Goal: Information Seeking & Learning: Learn about a topic

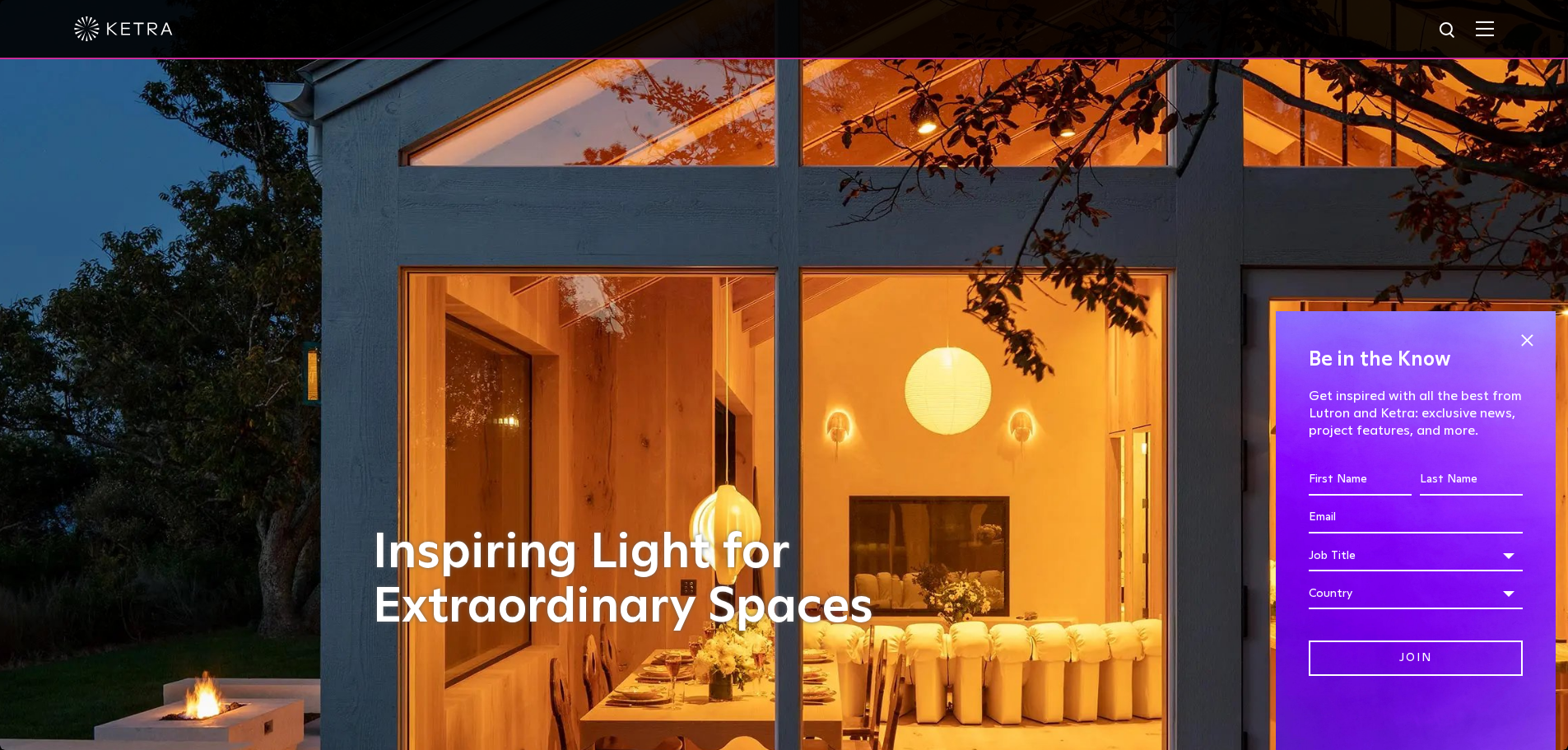
click at [1526, 340] on span at bounding box center [1527, 341] width 25 height 25
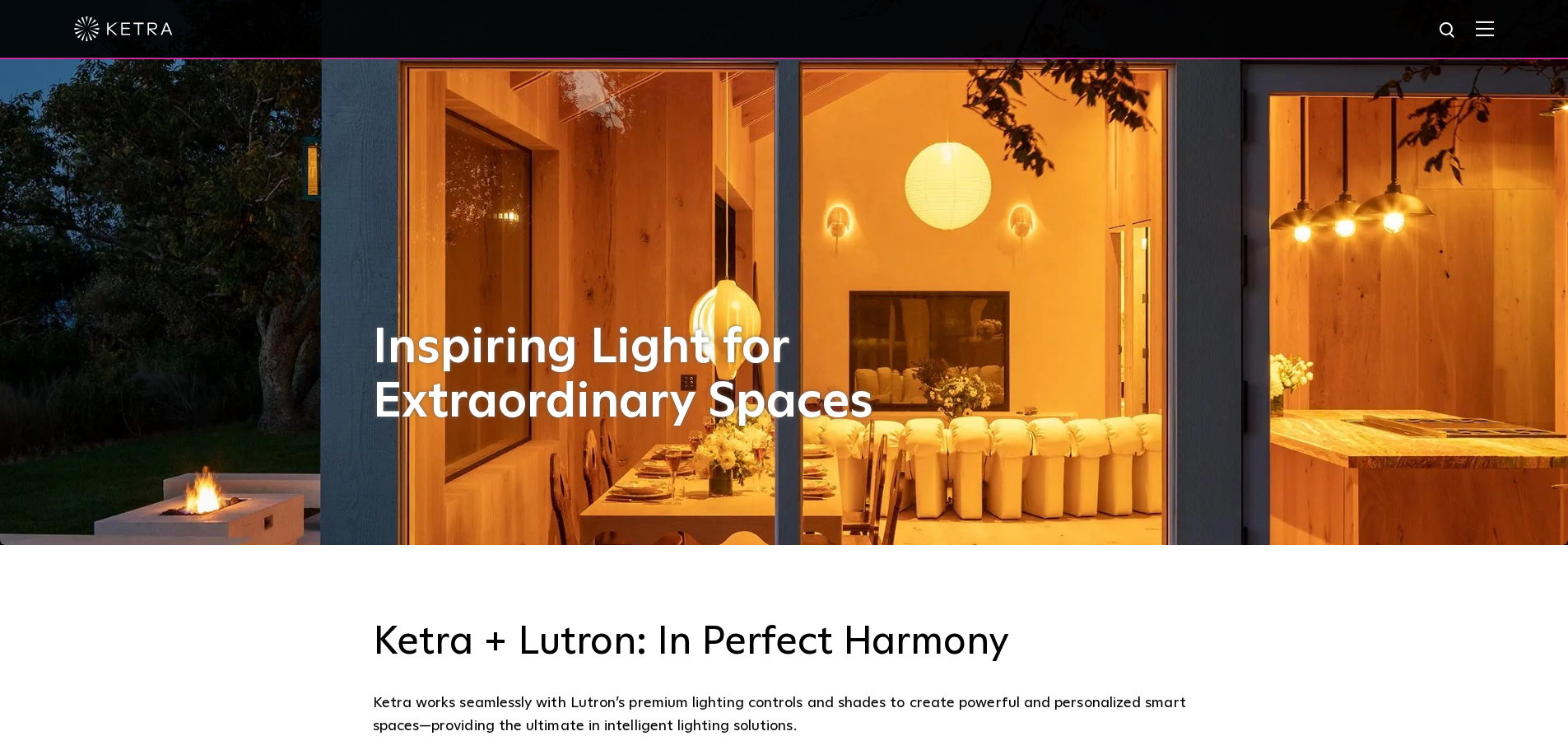
scroll to position [494, 0]
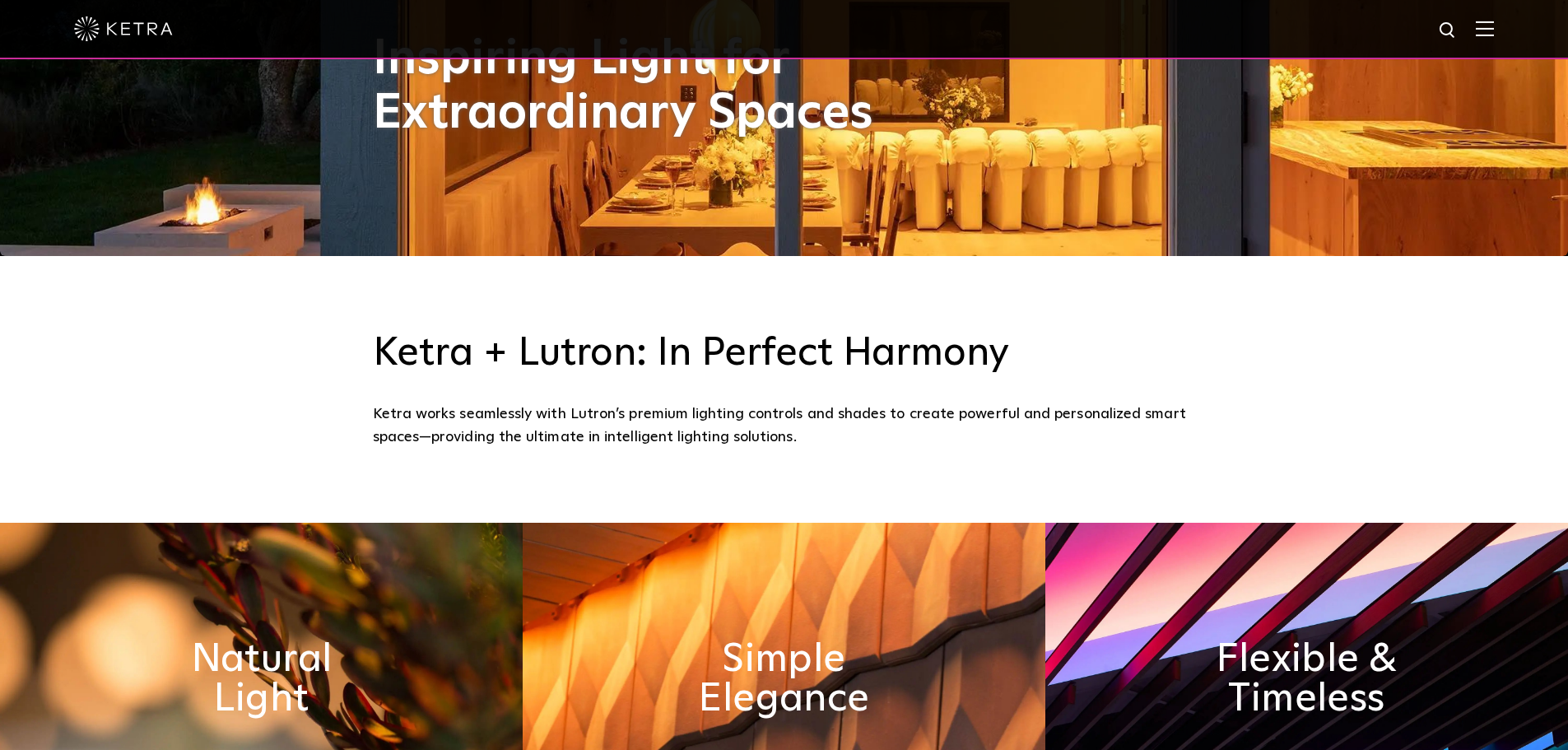
click at [549, 367] on h3 "Ketra + Lutron: In Perfect Harmony" at bounding box center [784, 353] width 823 height 47
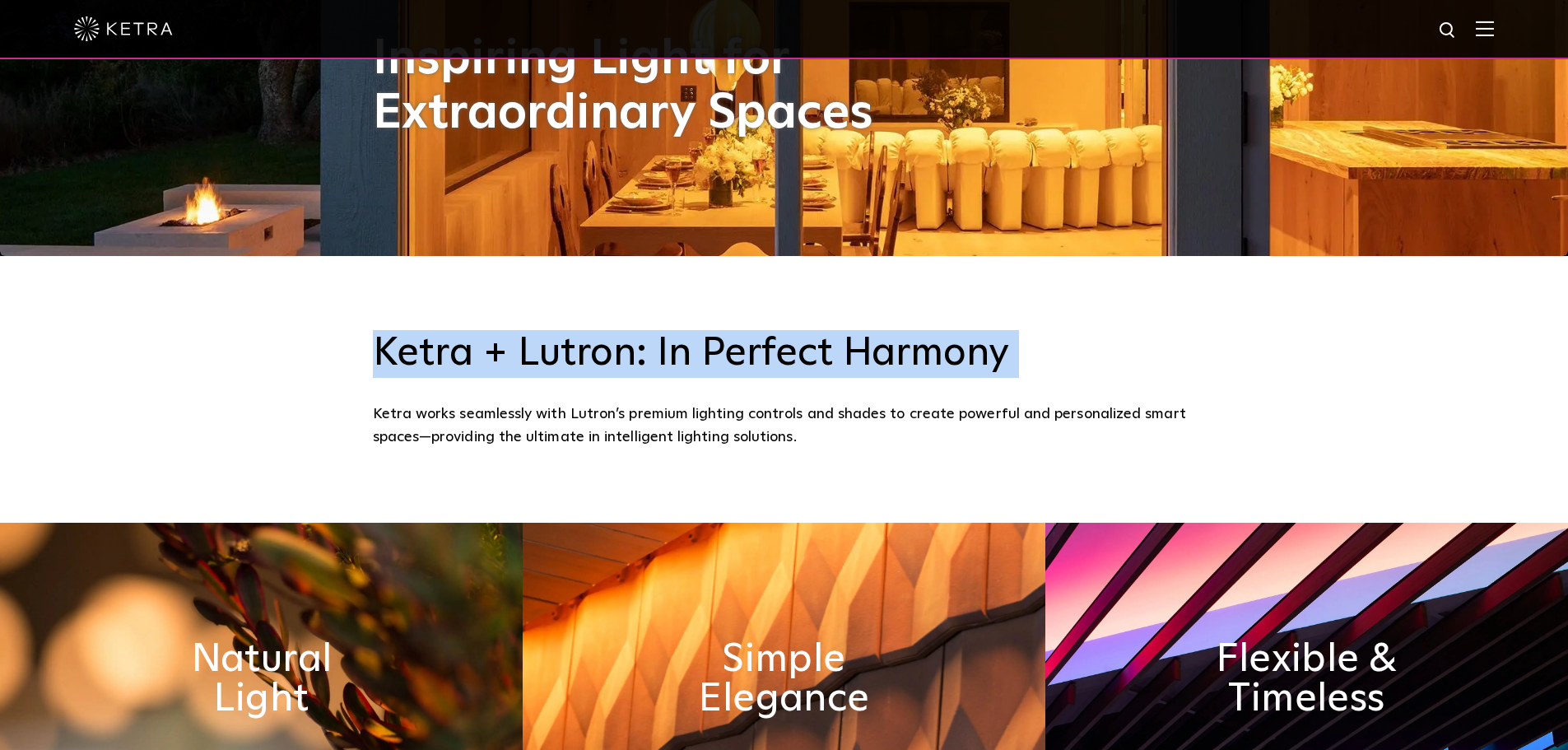
click at [549, 367] on h3 "Ketra + Lutron: In Perfect Harmony" at bounding box center [784, 353] width 823 height 47
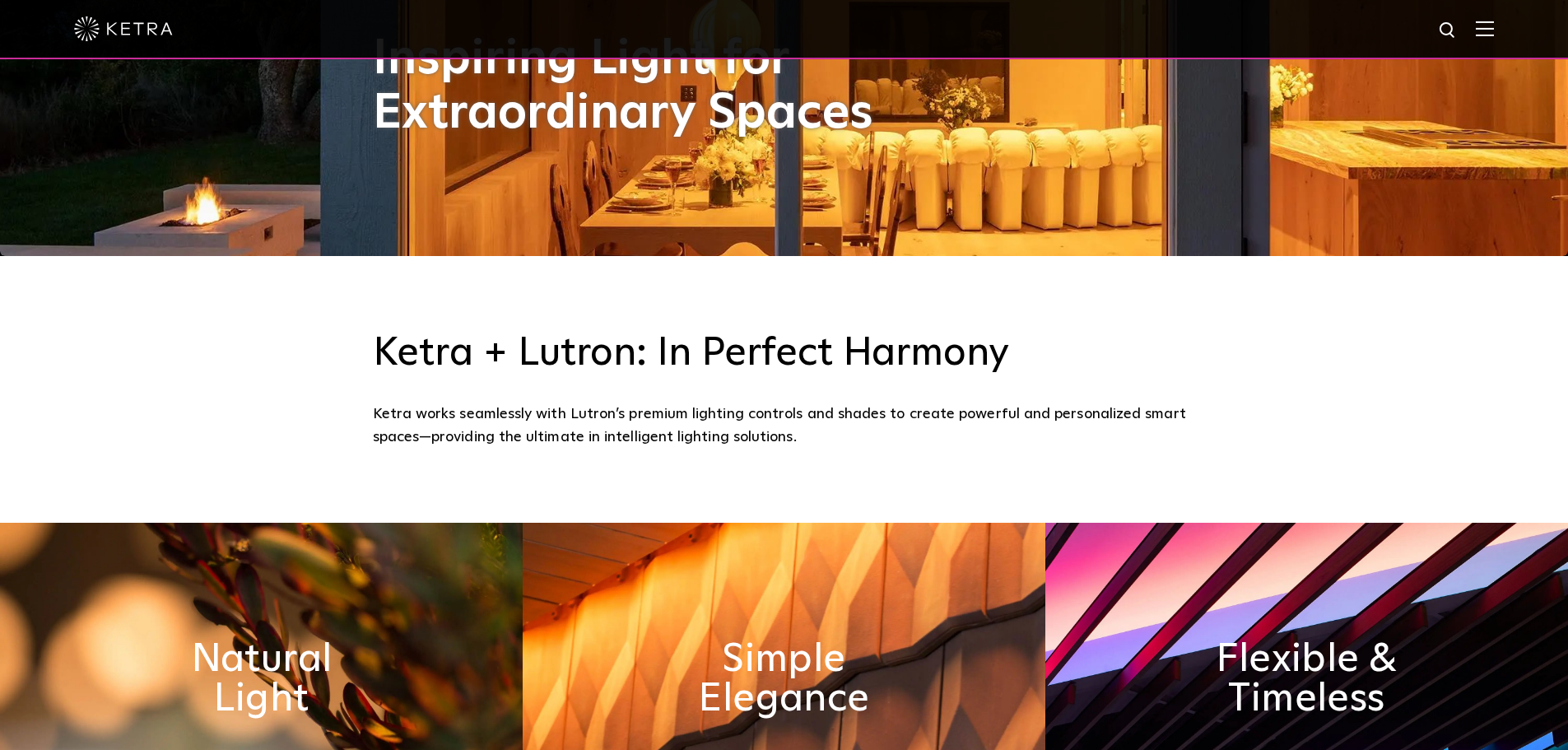
click at [486, 416] on div "Ketra works seamlessly with Lutron’s premium lighting controls and shades to cr…" at bounding box center [784, 426] width 823 height 47
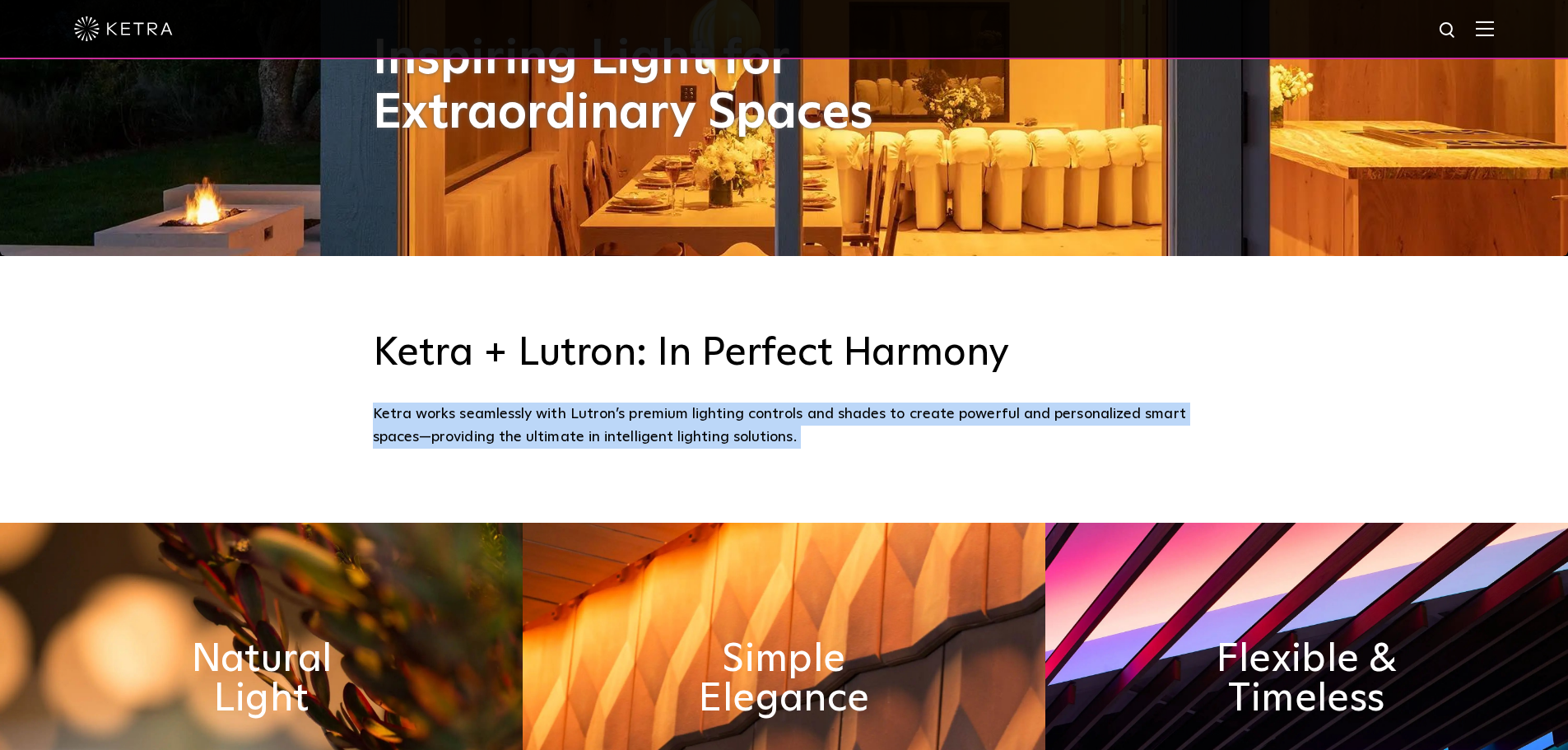
click at [486, 416] on div "Ketra works seamlessly with Lutron’s premium lighting controls and shades to cr…" at bounding box center [784, 426] width 823 height 47
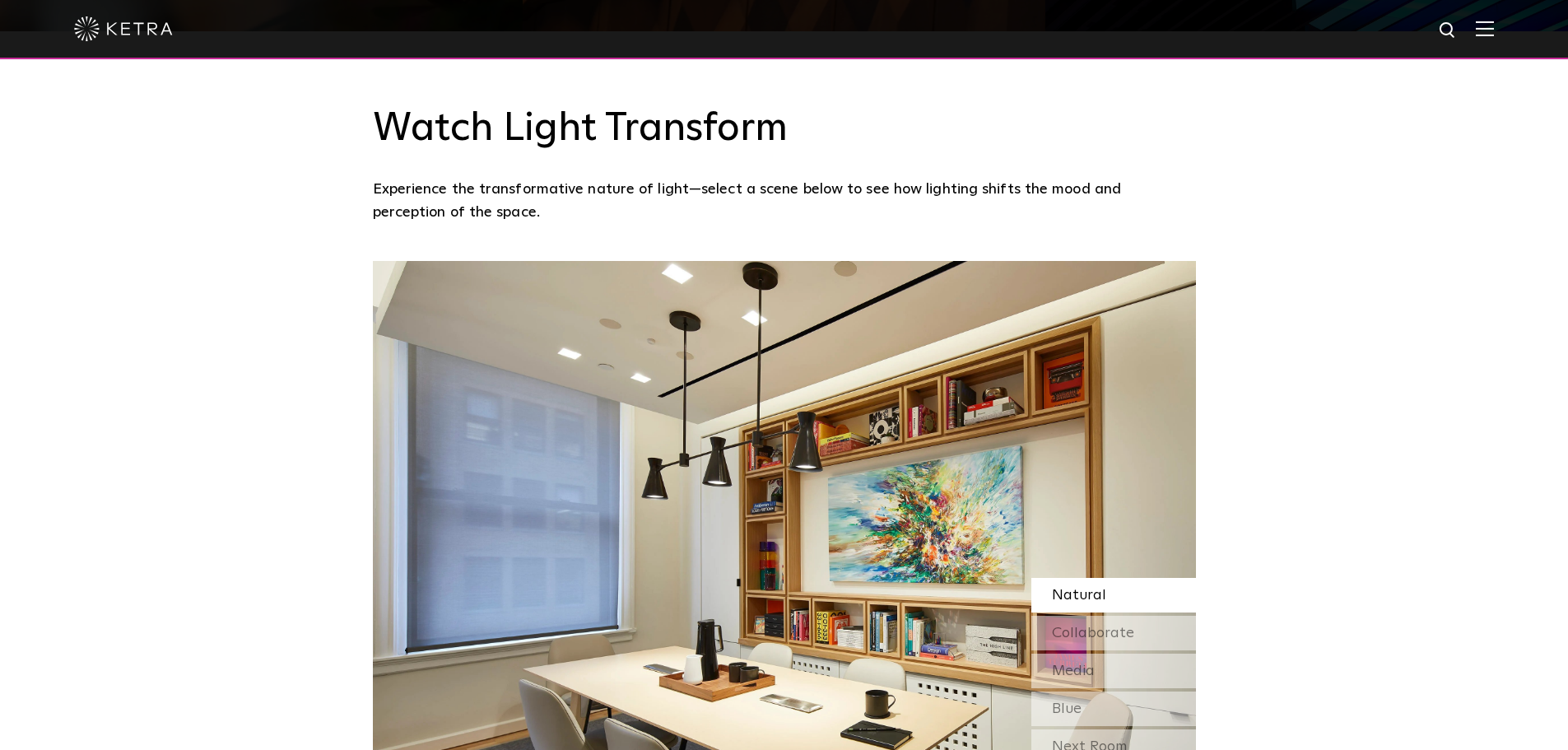
scroll to position [1318, 0]
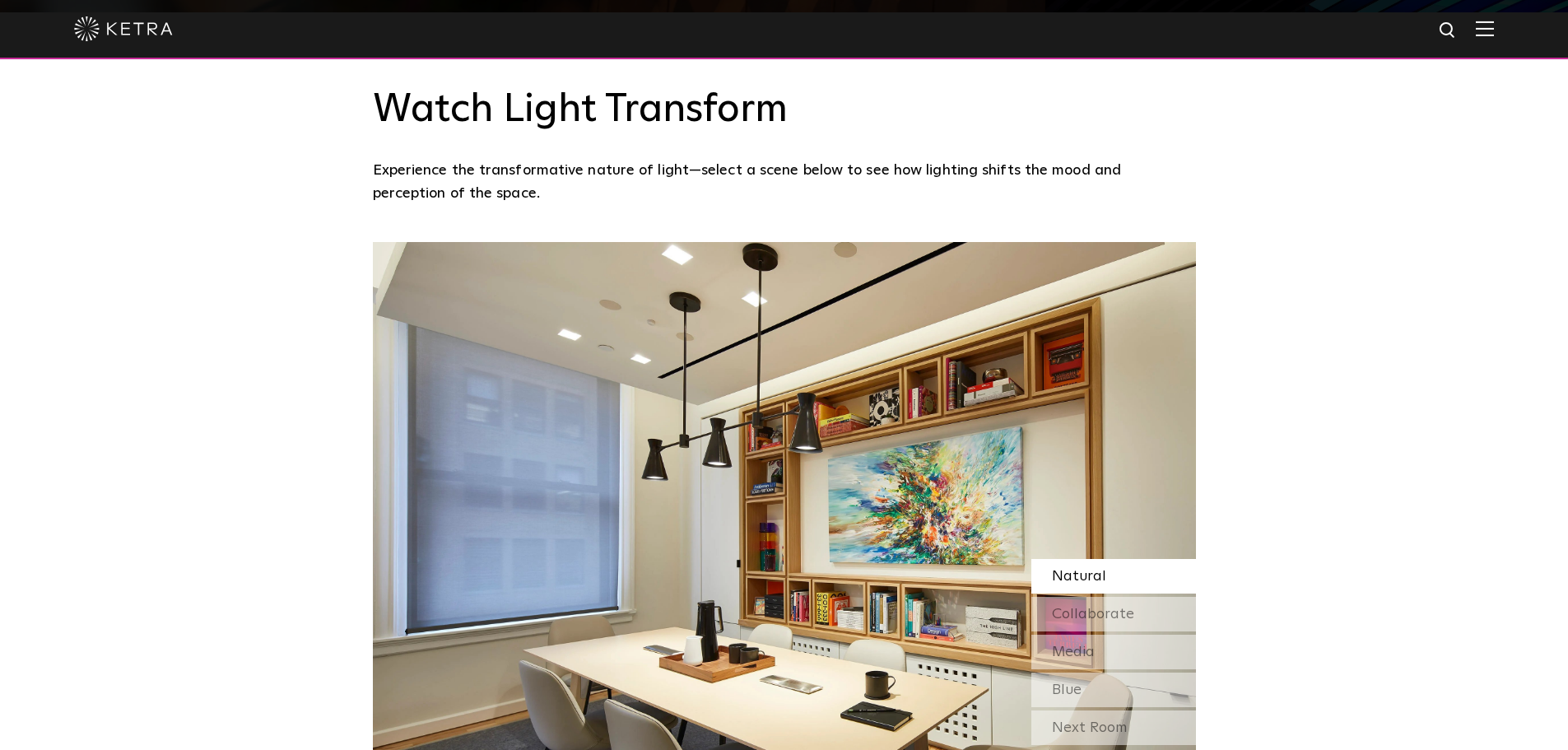
click at [499, 174] on p "Experience the transformative nature of light—select a scene below to see how l…" at bounding box center [780, 182] width 815 height 47
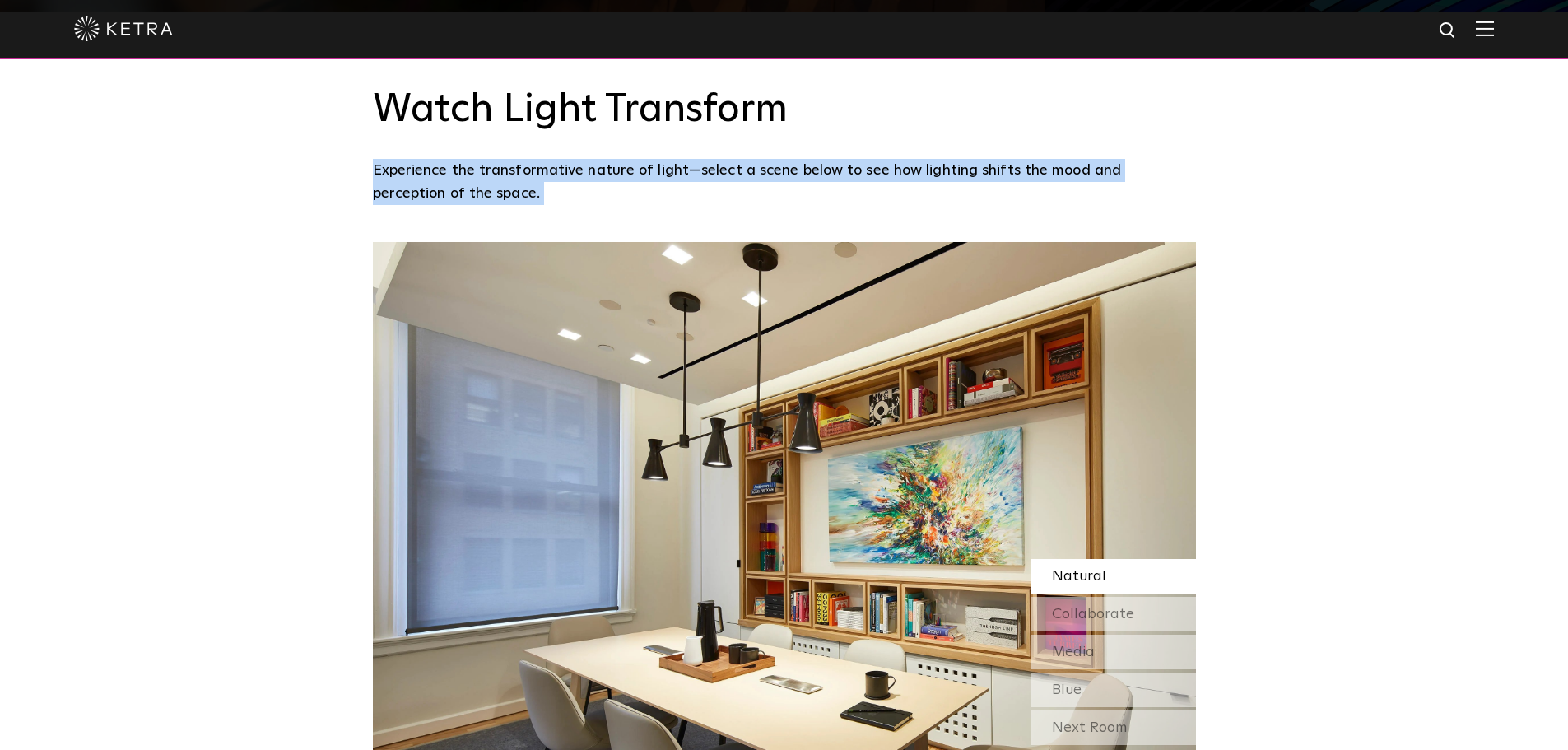
click at [499, 174] on p "Experience the transformative nature of light—select a scene below to see how l…" at bounding box center [780, 182] width 815 height 47
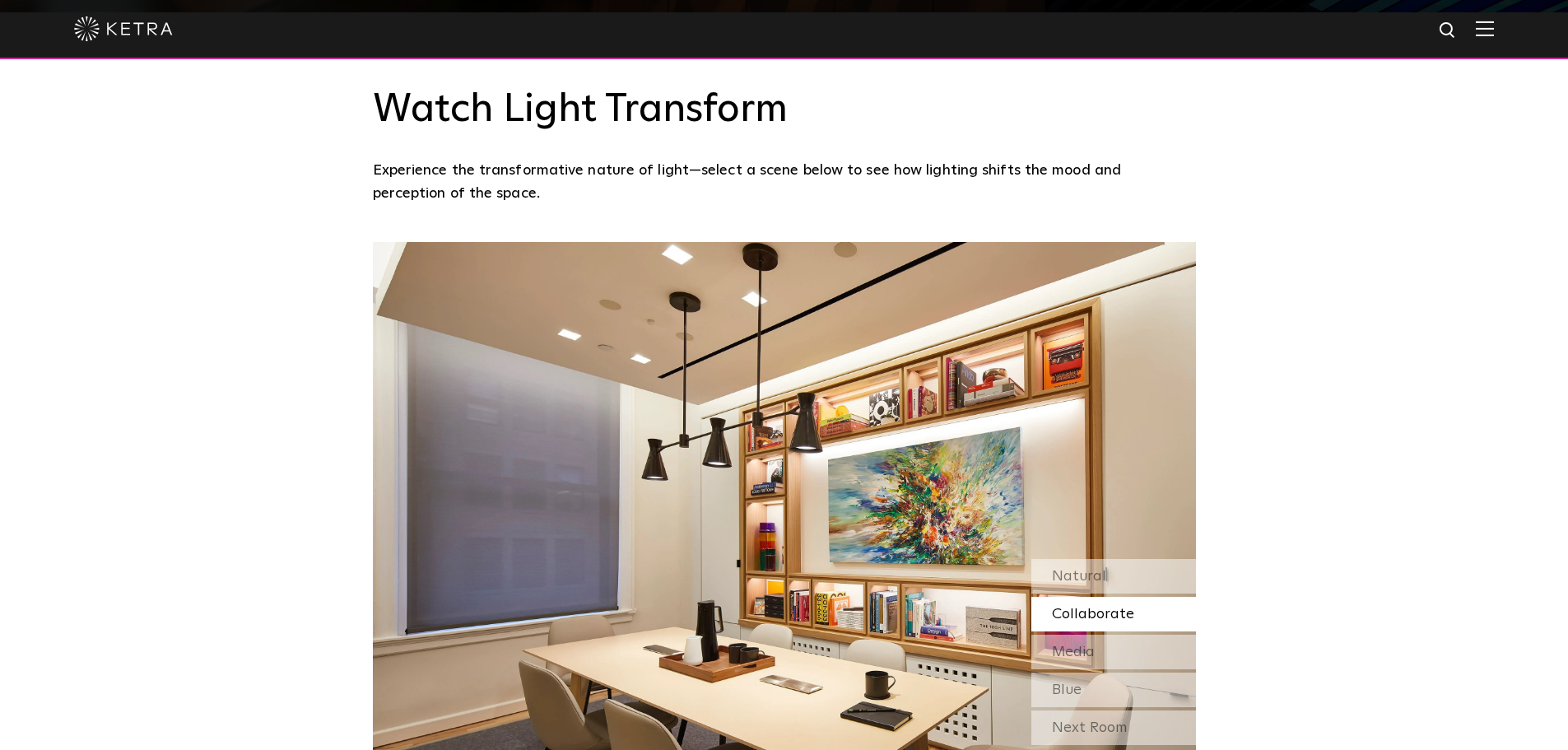
click at [213, 219] on div "Watch Light Transform Experience the transformative nature of light—select a sc…" at bounding box center [784, 127] width 1568 height 230
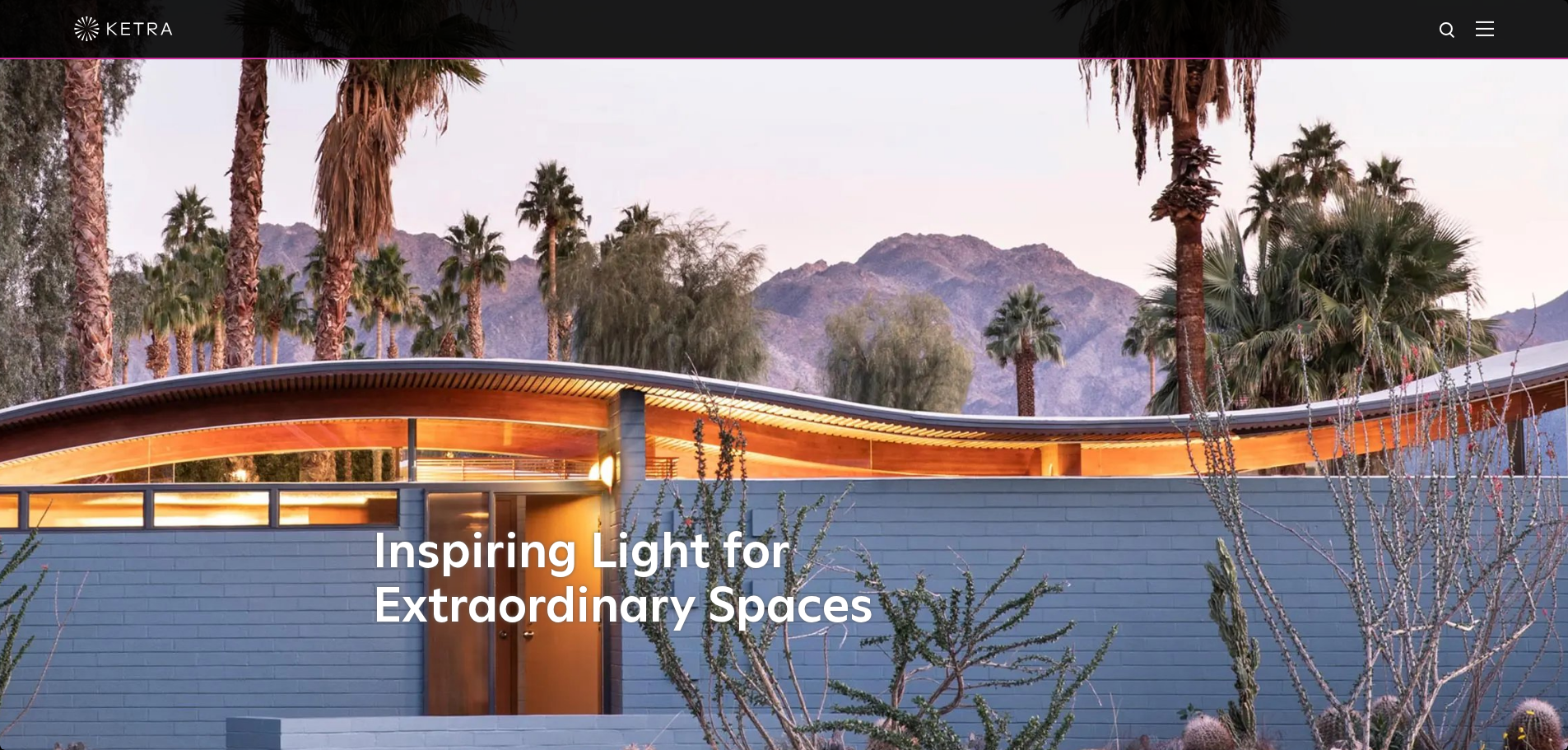
scroll to position [412, 0]
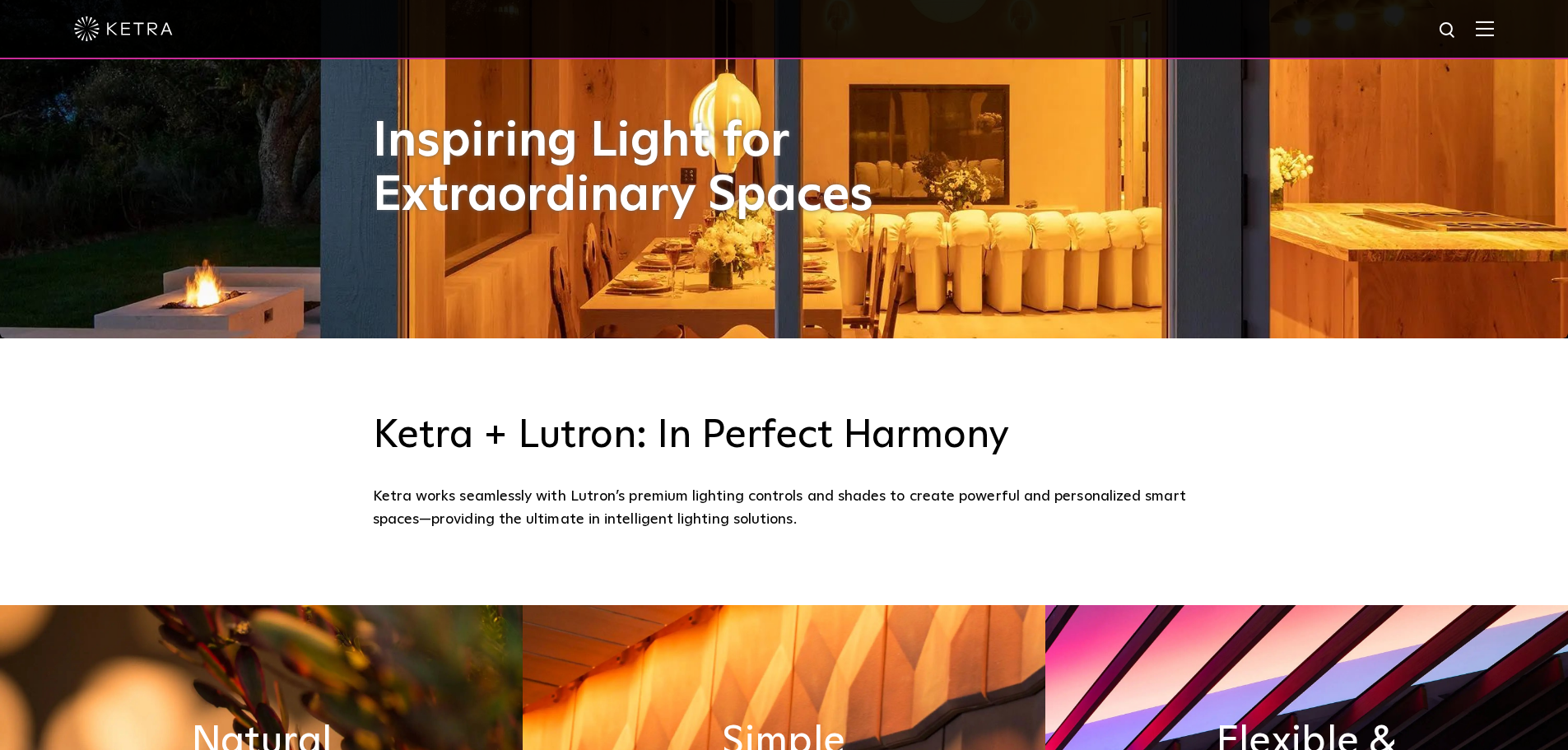
click at [1494, 29] on img at bounding box center [1485, 29] width 18 height 16
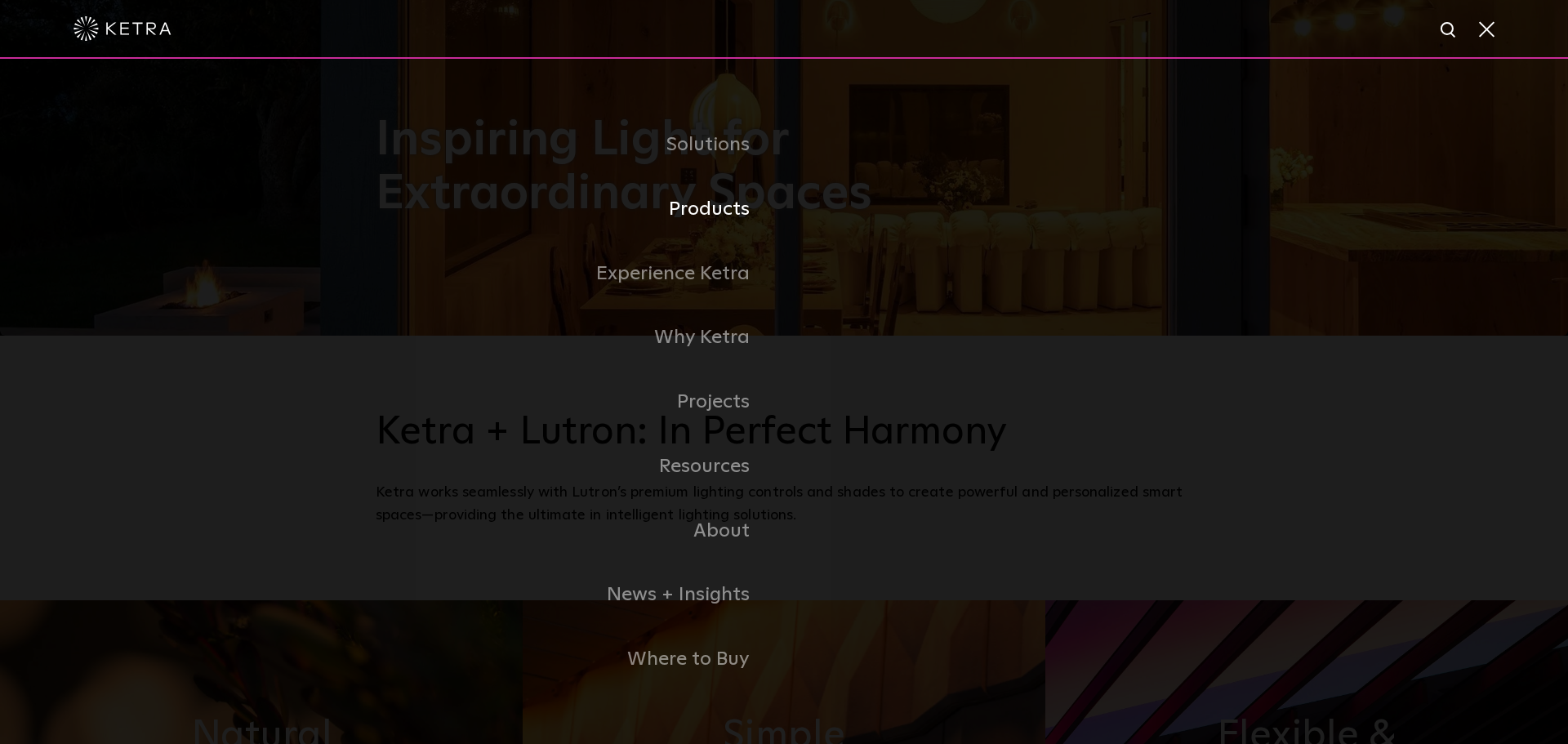
click at [701, 209] on link "Products" at bounding box center [580, 209] width 409 height 65
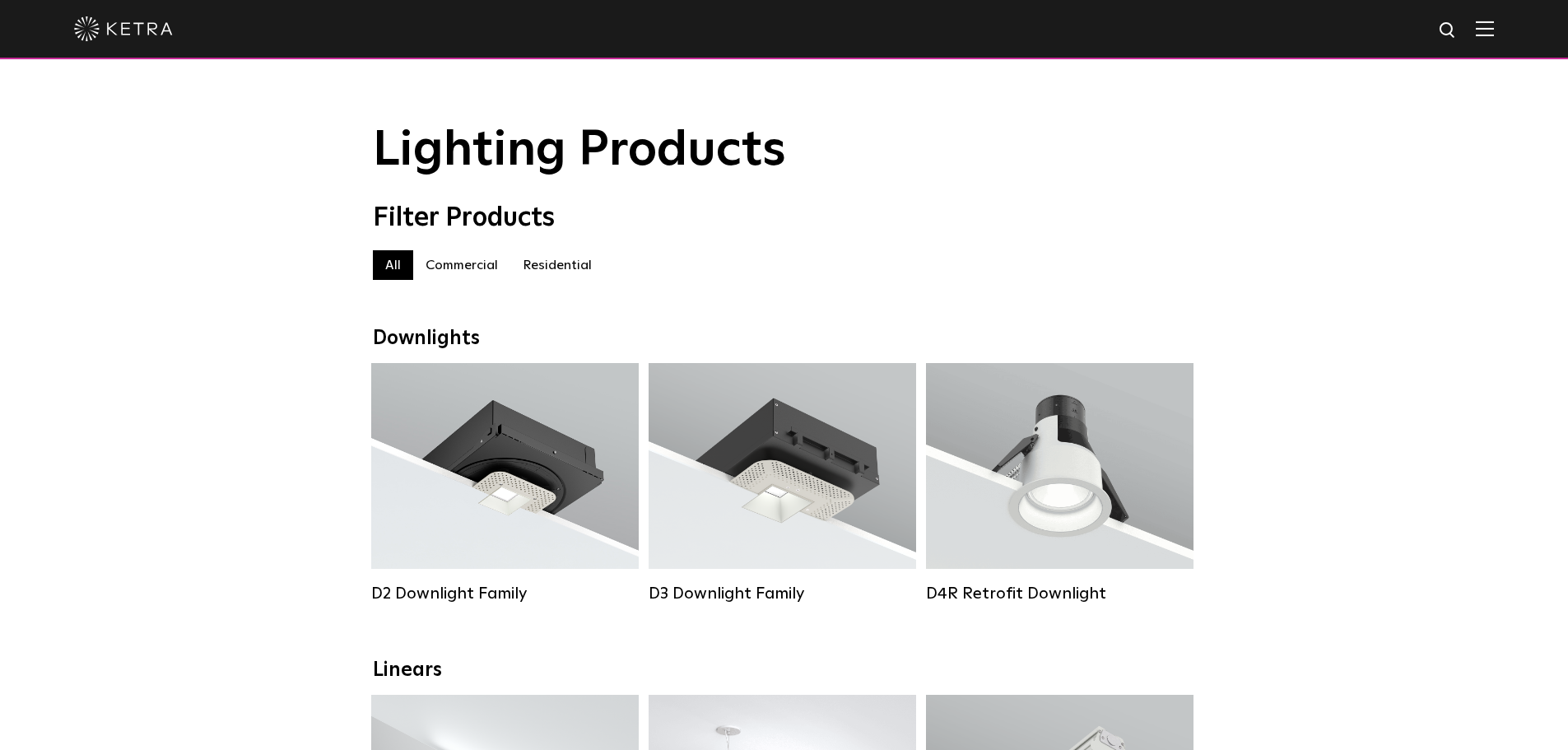
click at [563, 274] on label "Residential" at bounding box center [557, 265] width 94 height 29
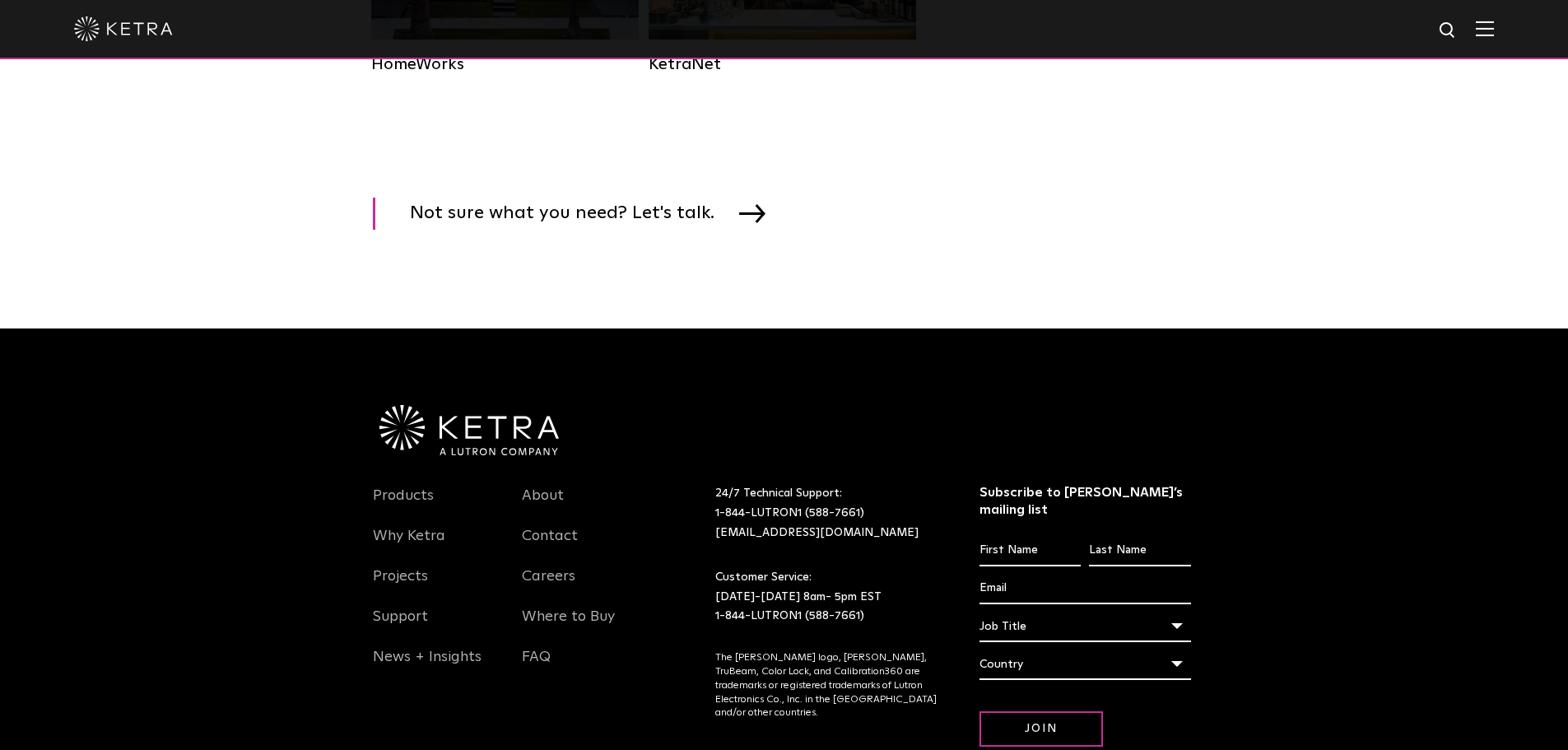
scroll to position [2589, 0]
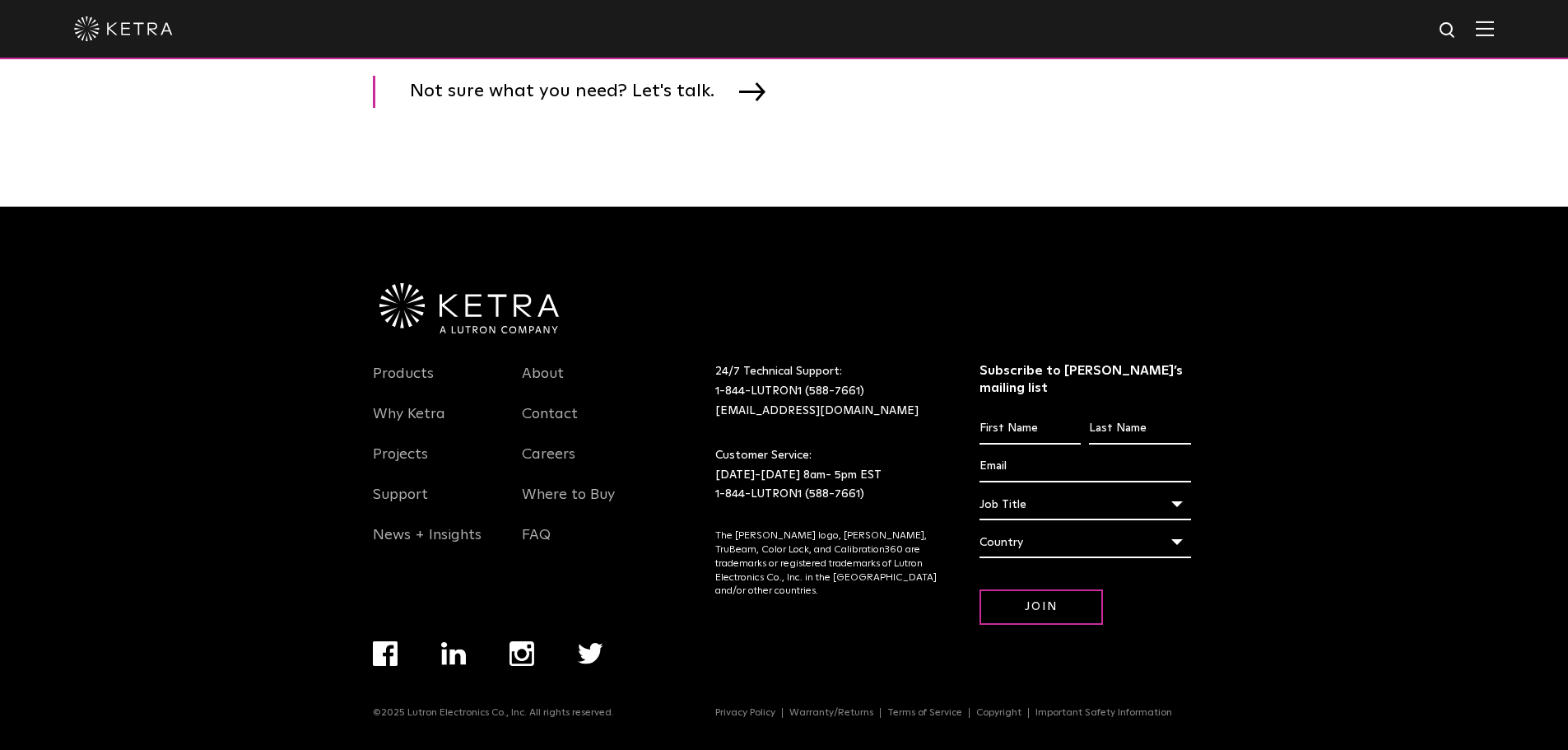
click at [395, 394] on link "Products" at bounding box center [403, 383] width 61 height 38
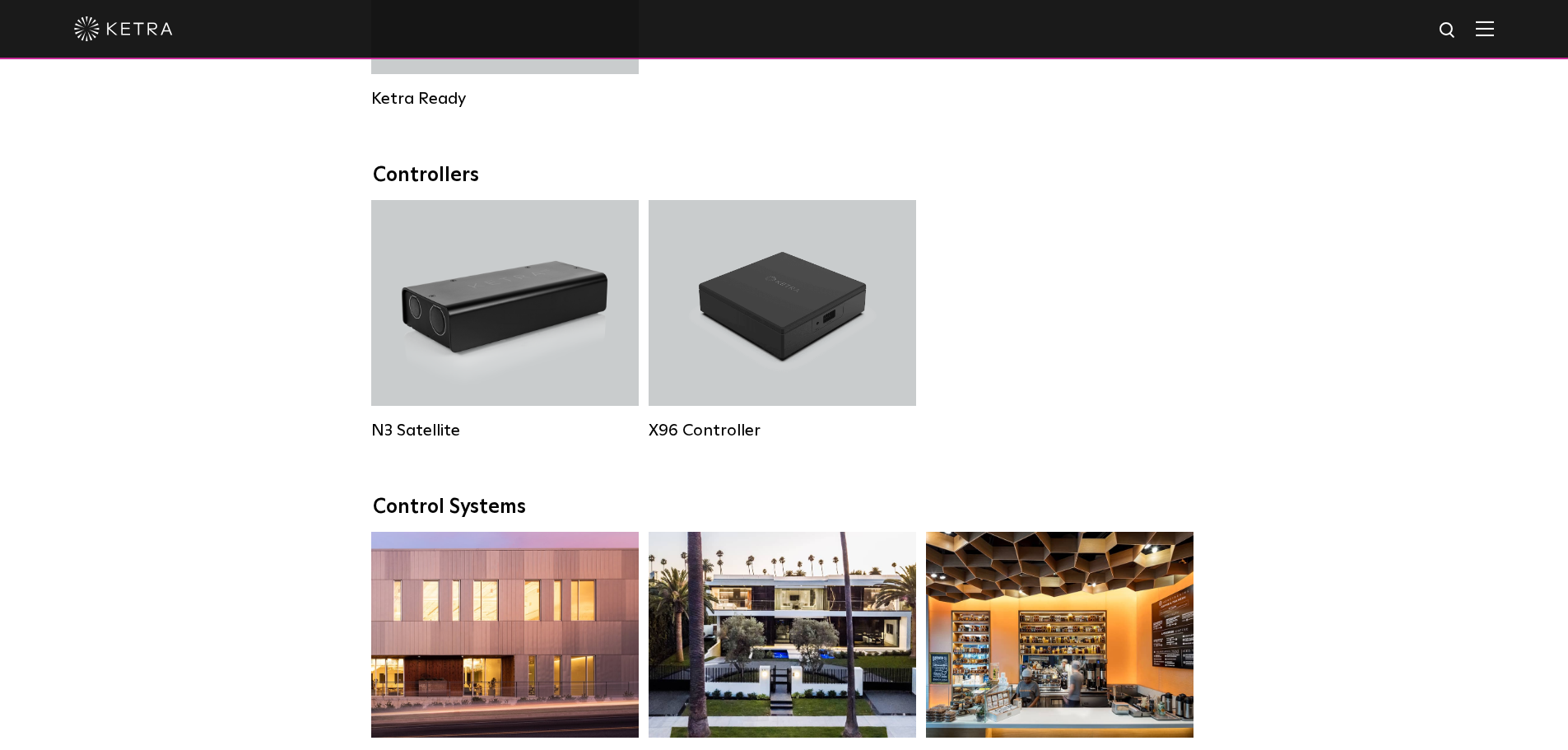
scroll to position [2306, 0]
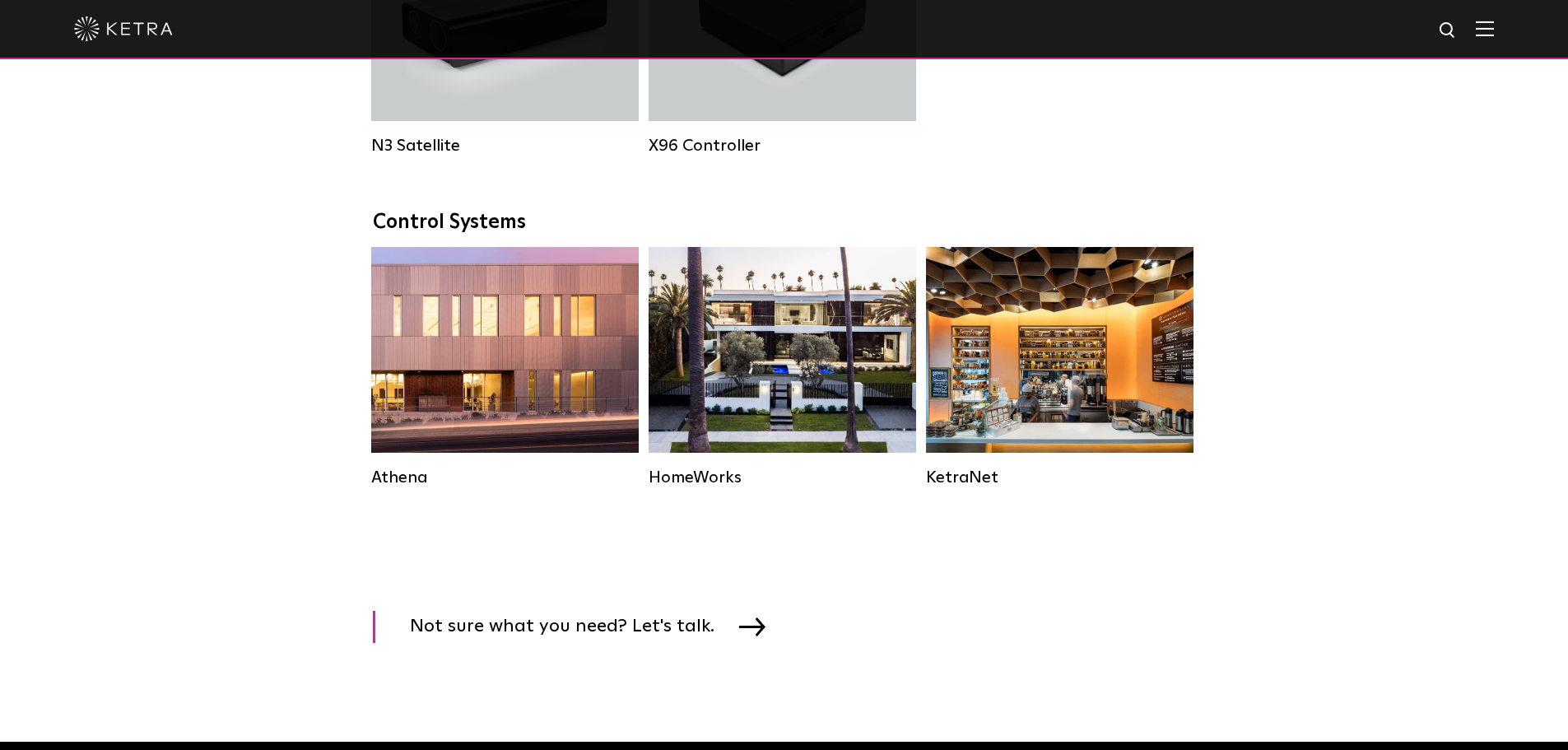
click at [750, 409] on div "Residential Solution" at bounding box center [782, 350] width 267 height 206
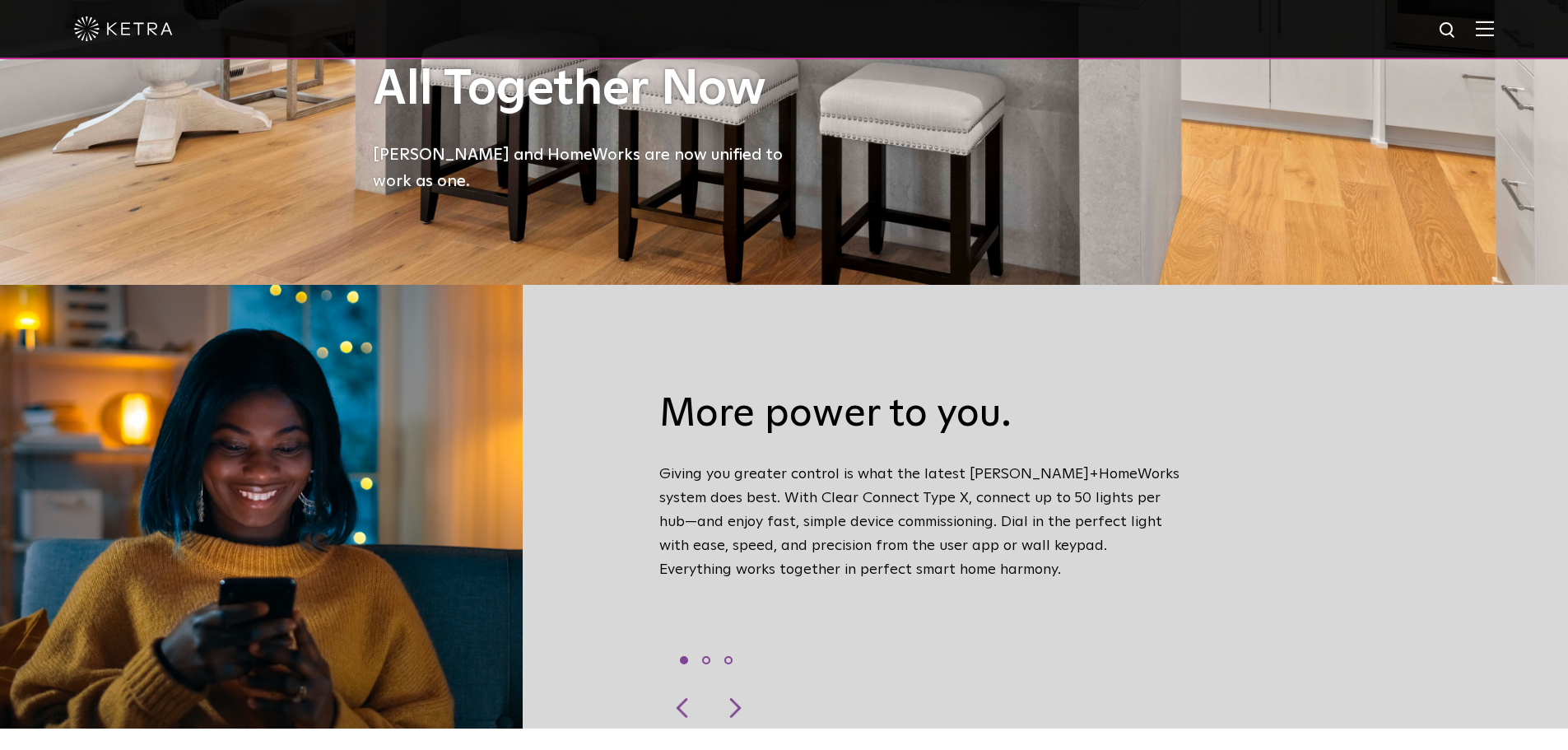
scroll to position [494, 0]
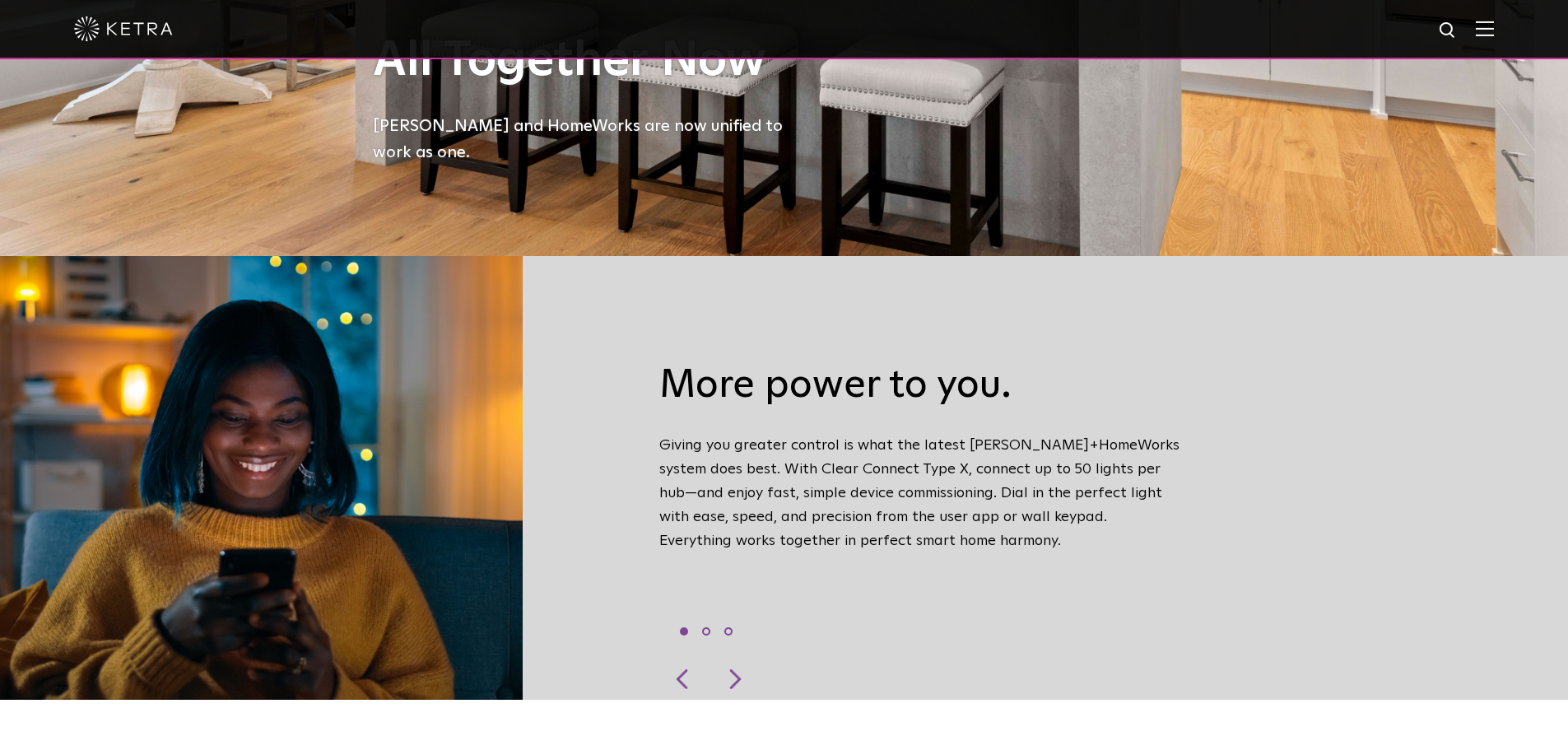
click at [748, 662] on div at bounding box center [733, 679] width 49 height 41
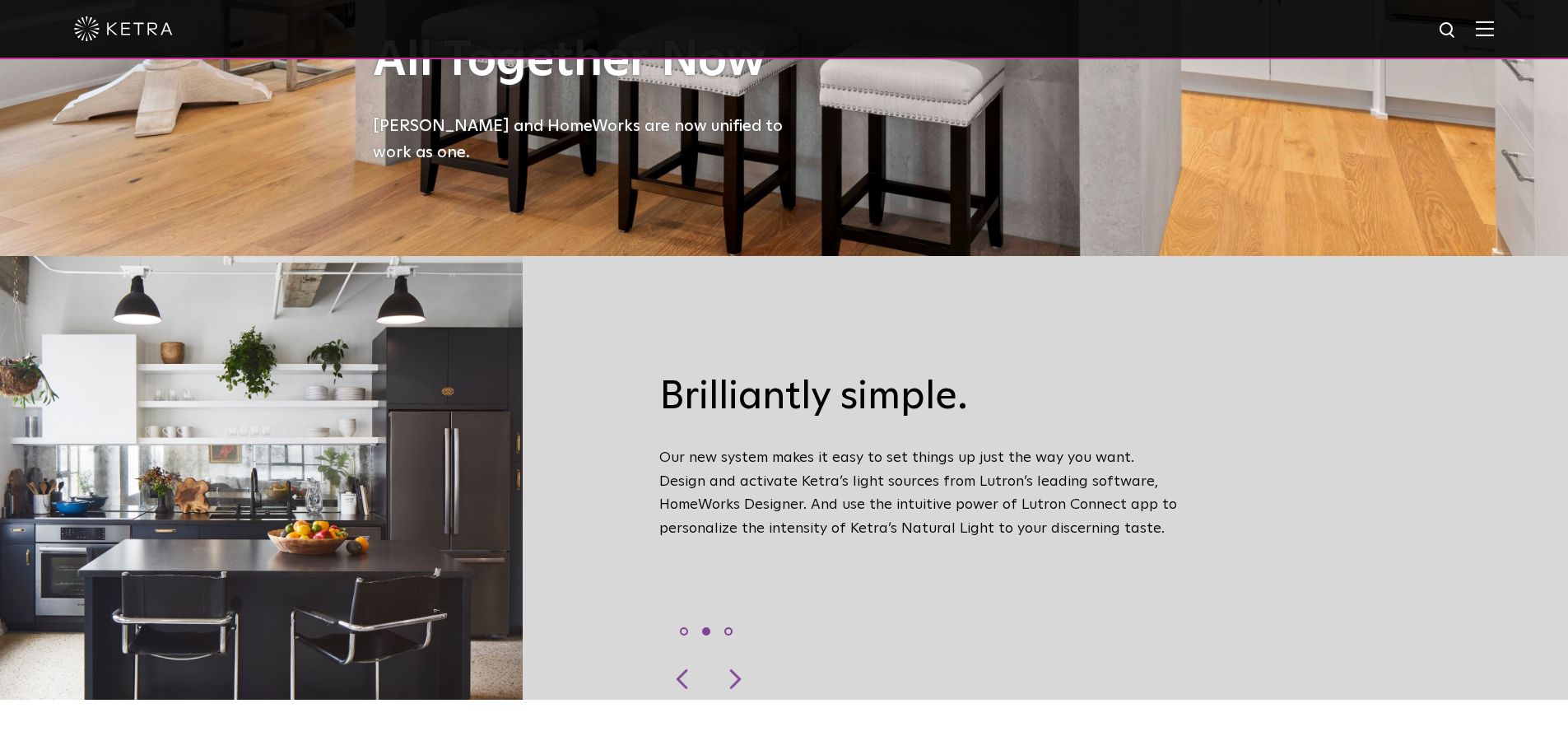
click at [748, 662] on div at bounding box center [733, 679] width 49 height 41
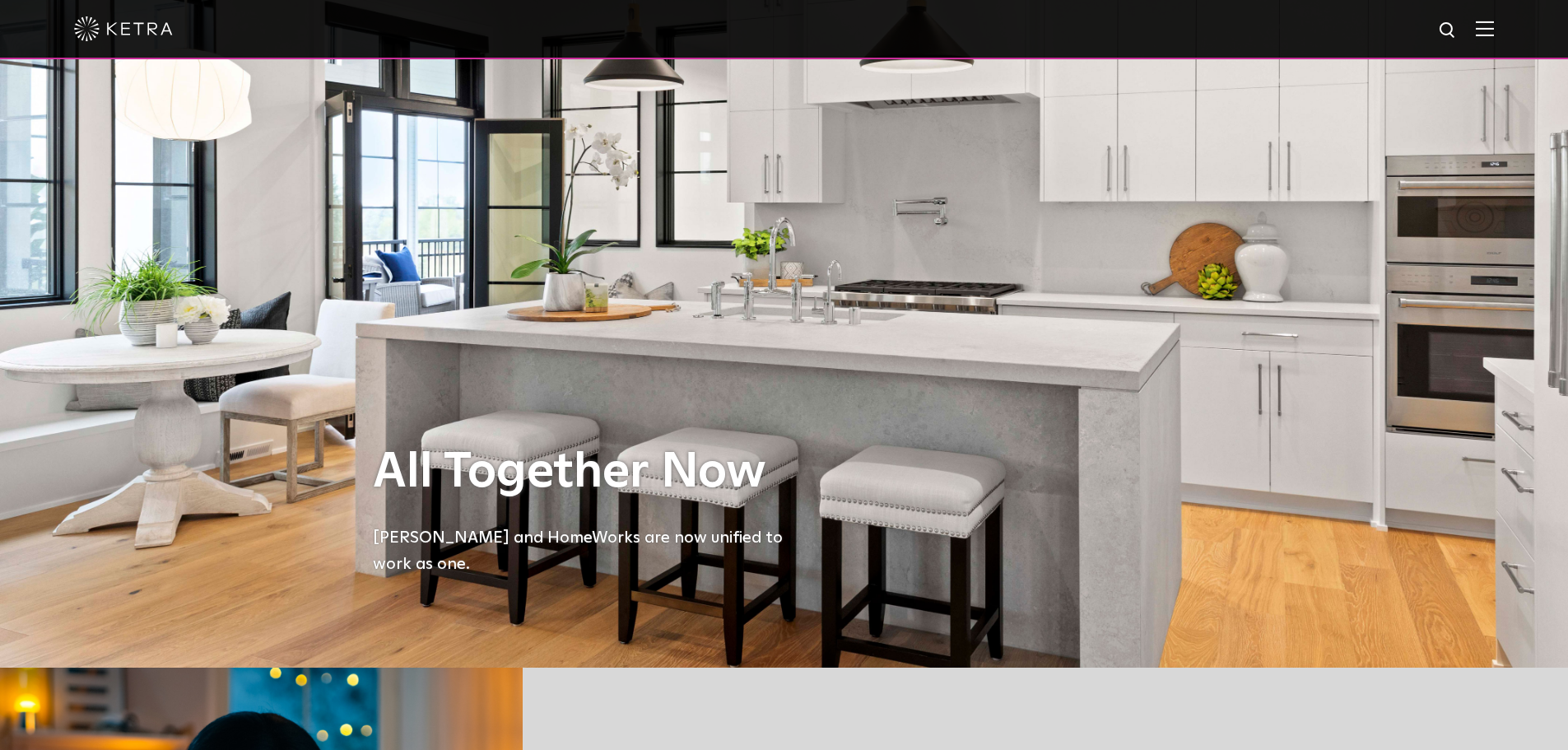
scroll to position [0, 0]
